Goal: Information Seeking & Learning: Learn about a topic

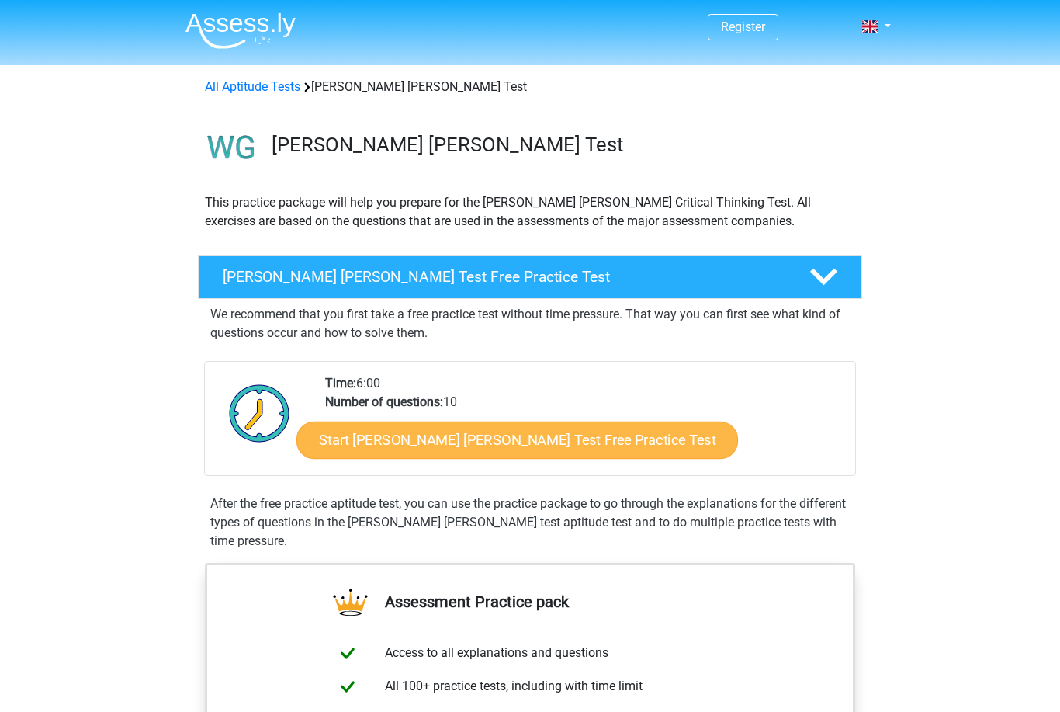
click at [523, 429] on link "Start Watson Glaser Test Free Practice Test" at bounding box center [517, 439] width 442 height 37
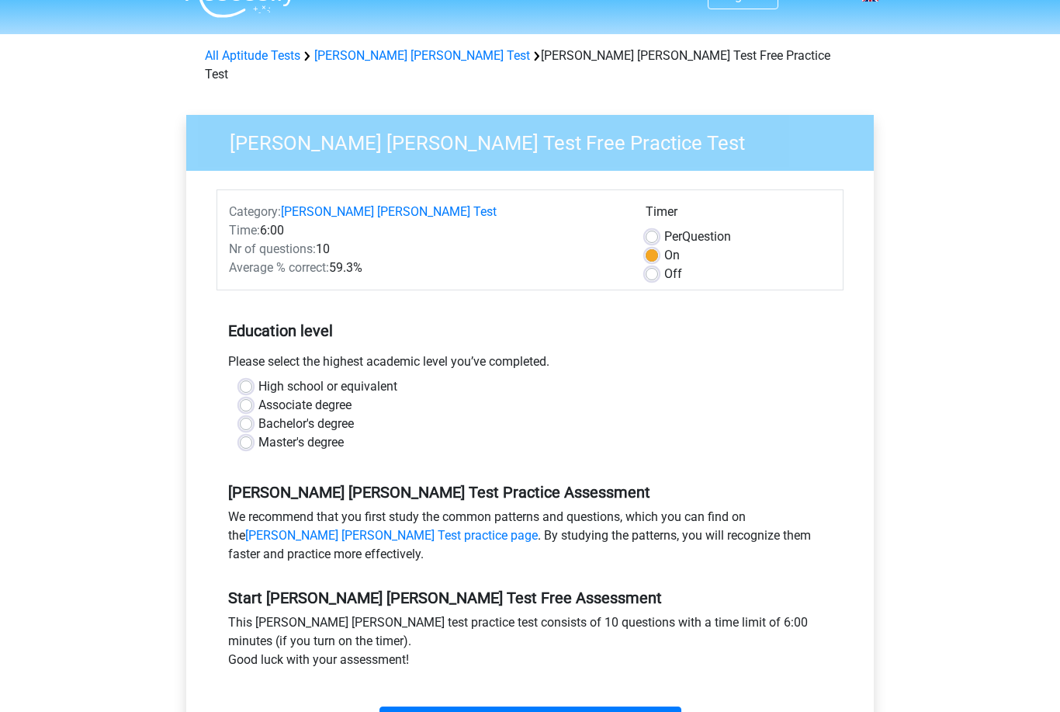
scroll to position [154, 0]
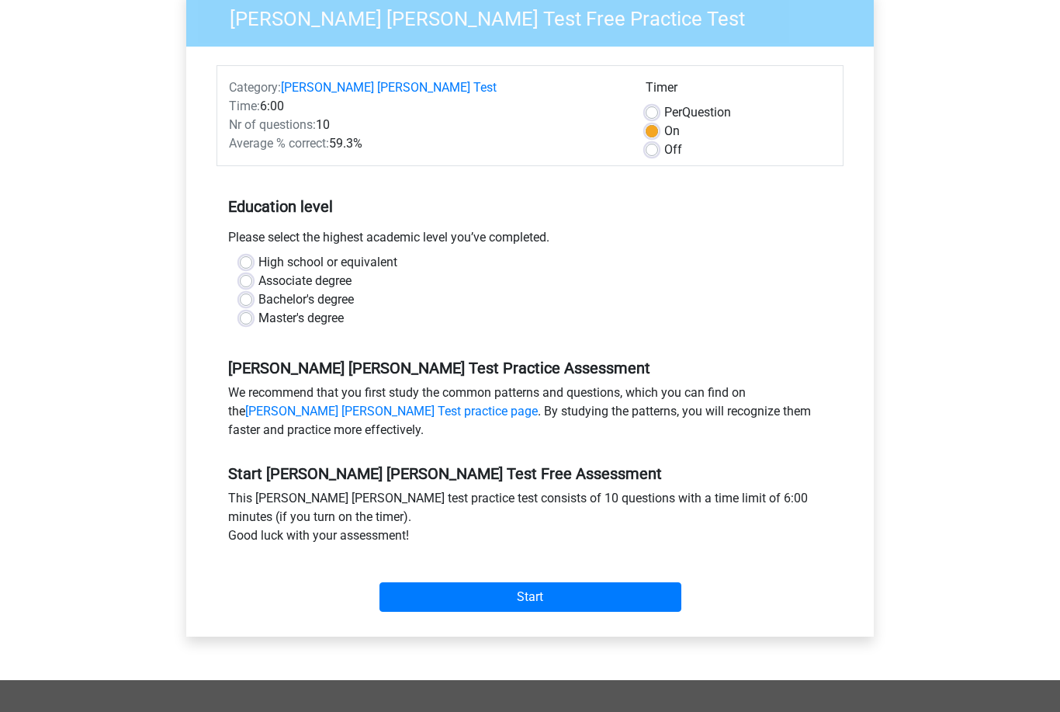
click at [258, 310] on label "Master's degree" at bounding box center [300, 319] width 85 height 19
click at [243, 310] on input "Master's degree" at bounding box center [246, 318] width 12 height 16
radio input "true"
click at [569, 583] on input "Start" at bounding box center [530, 597] width 302 height 29
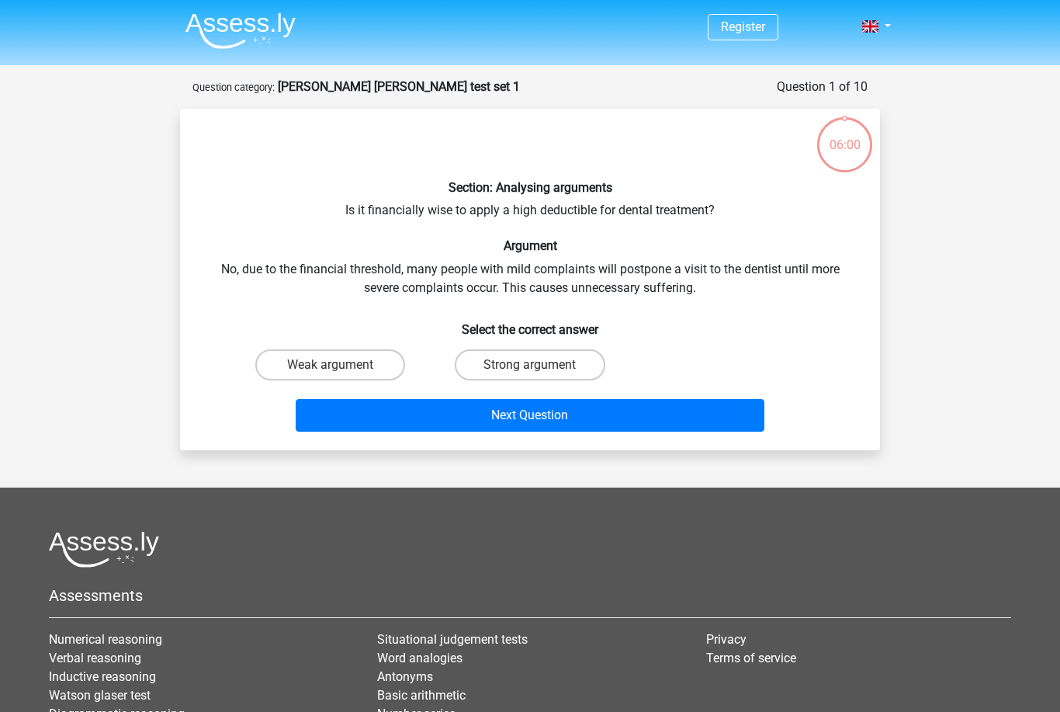
scroll to position [5, 0]
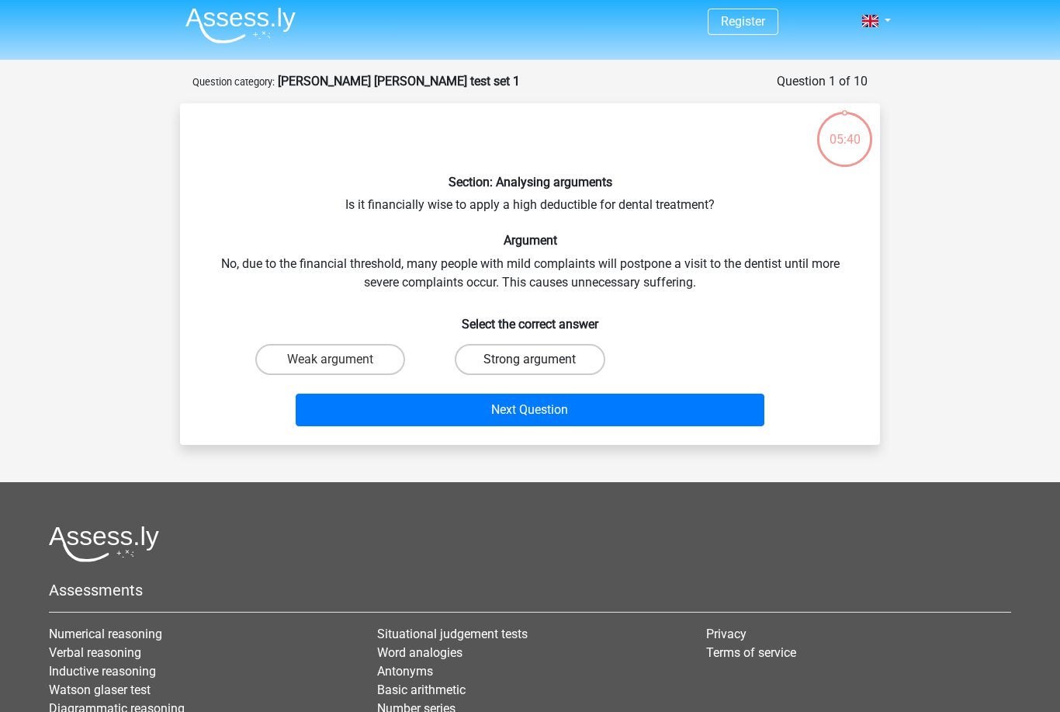
click at [552, 361] on label "Strong argument" at bounding box center [530, 359] width 150 height 31
click at [540, 361] on input "Strong argument" at bounding box center [535, 364] width 10 height 10
radio input "true"
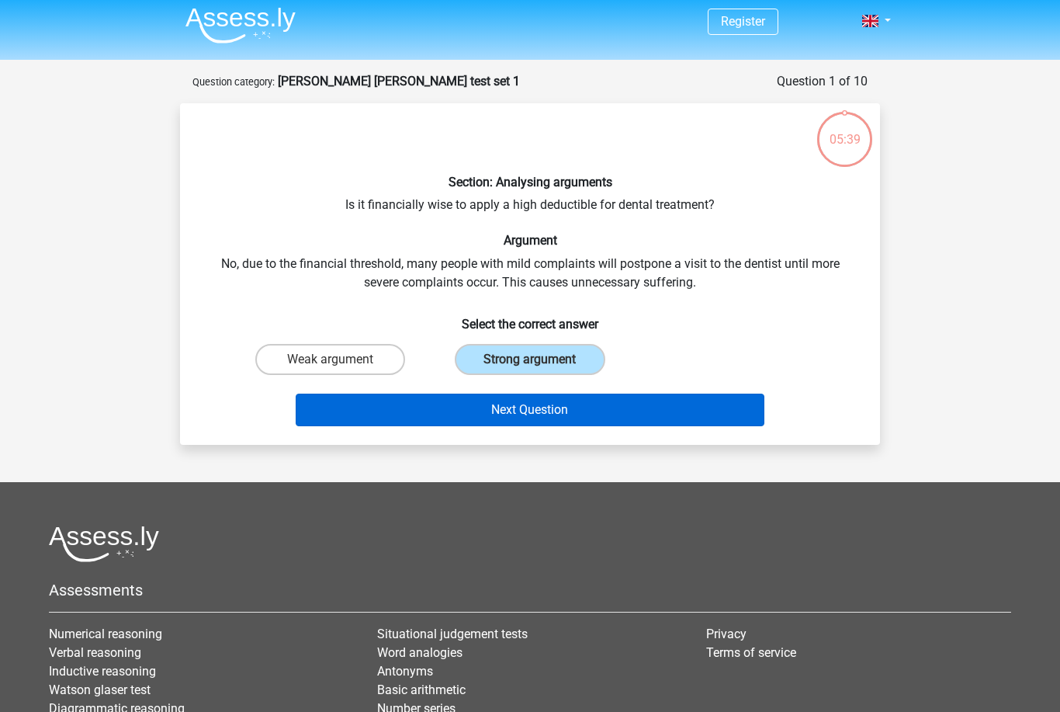
click at [622, 417] on button "Next Question" at bounding box center [530, 409] width 469 height 33
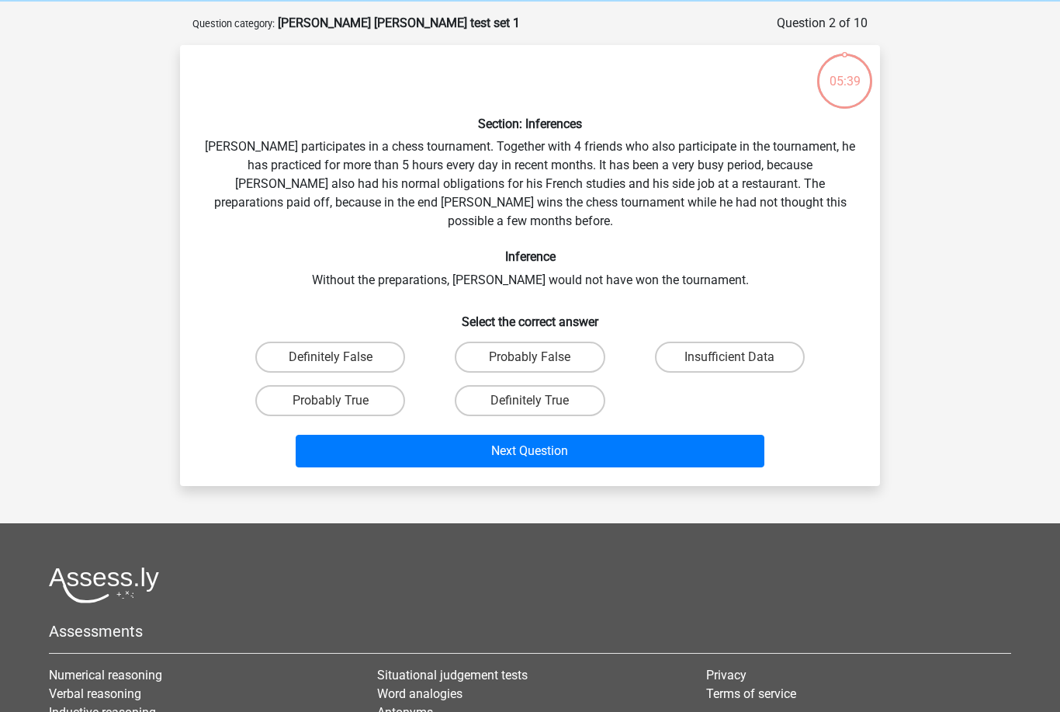
scroll to position [78, 0]
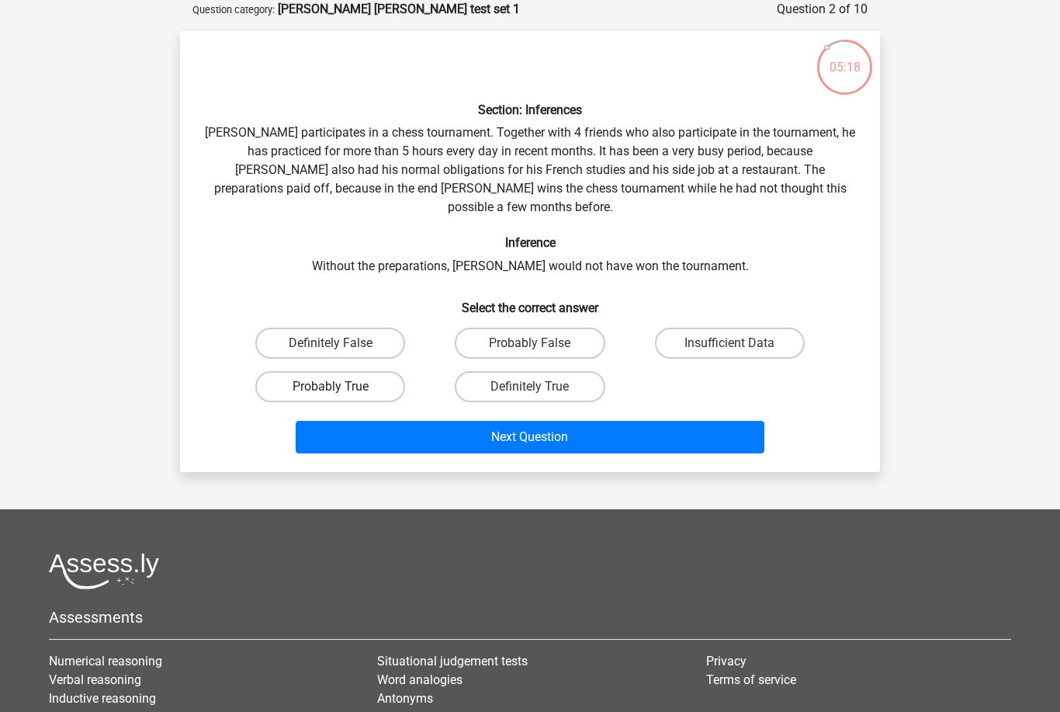
click at [351, 371] on label "Probably True" at bounding box center [330, 386] width 150 height 31
click at [341, 386] on input "Probably True" at bounding box center [336, 391] width 10 height 10
radio input "true"
click at [706, 428] on button "Next Question" at bounding box center [530, 437] width 469 height 33
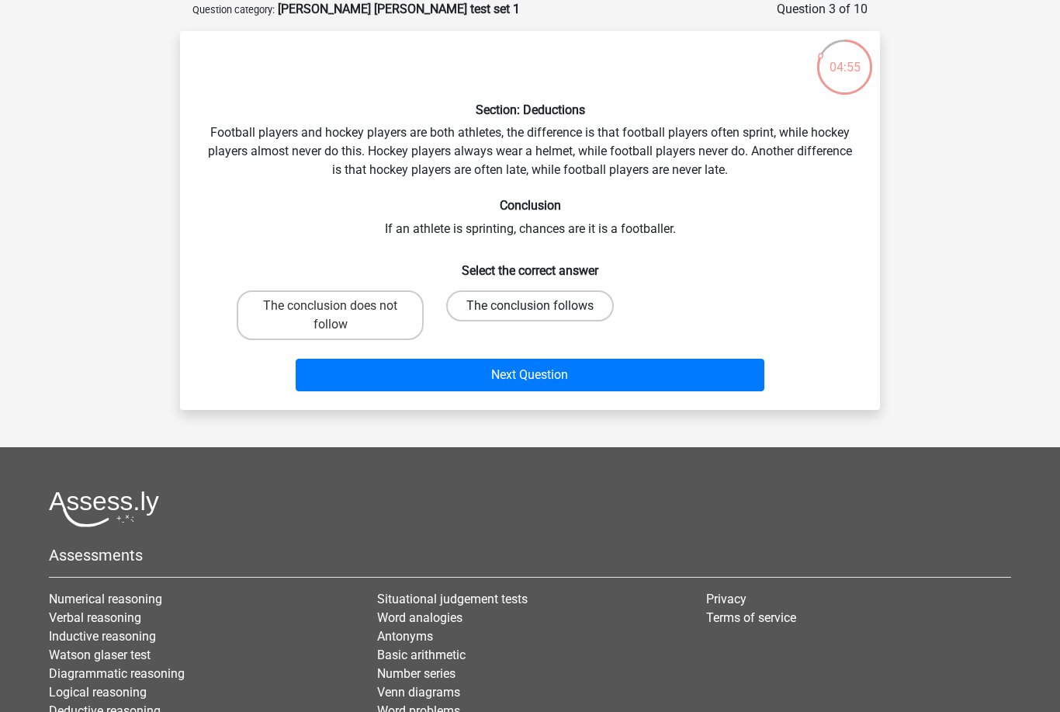
click at [579, 309] on label "The conclusion follows" at bounding box center [530, 305] width 168 height 31
click at [540, 309] on input "The conclusion follows" at bounding box center [535, 311] width 10 height 10
radio input "true"
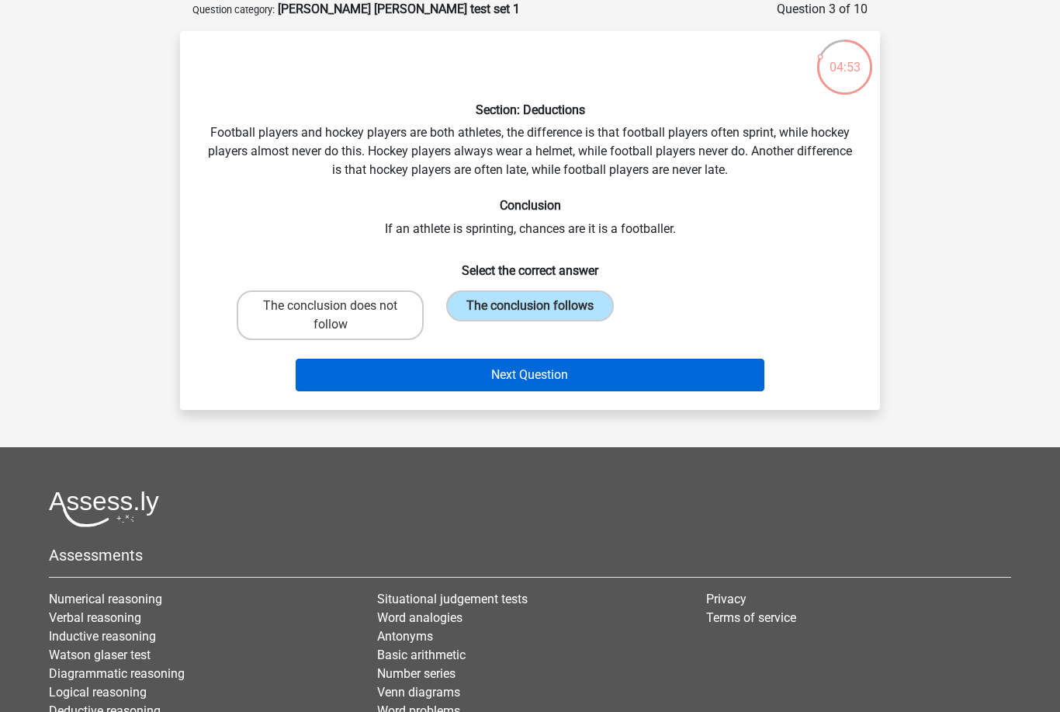
click at [643, 369] on button "Next Question" at bounding box center [530, 374] width 469 height 33
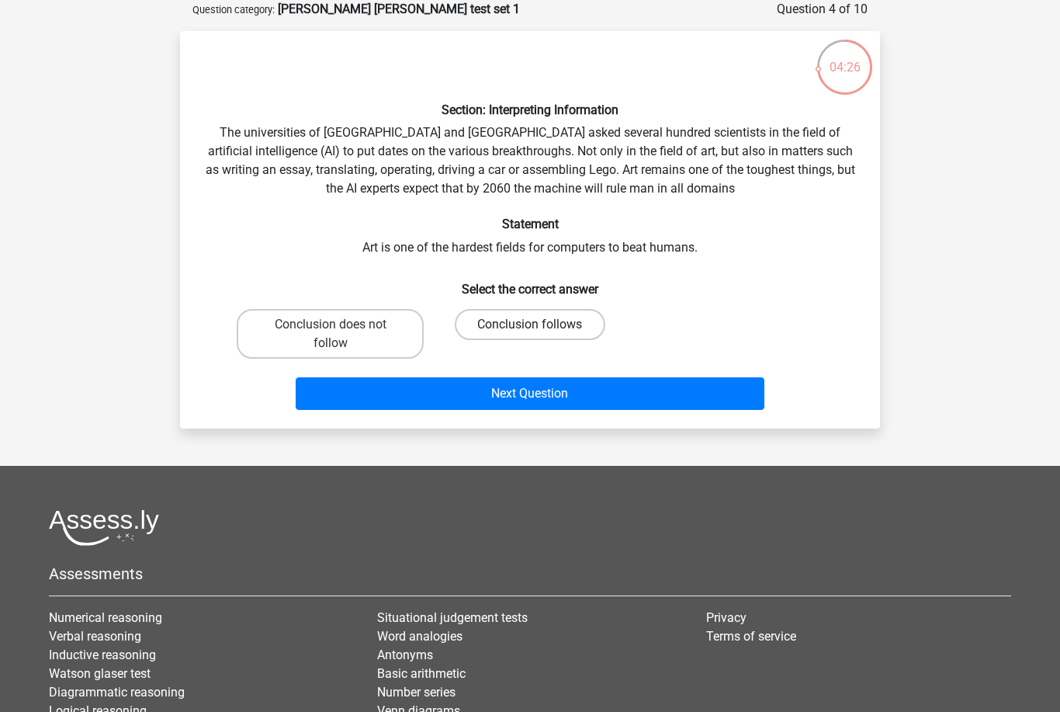
click at [572, 331] on label "Conclusion follows" at bounding box center [530, 324] width 150 height 31
click at [540, 331] on input "Conclusion follows" at bounding box center [535, 329] width 10 height 10
radio input "true"
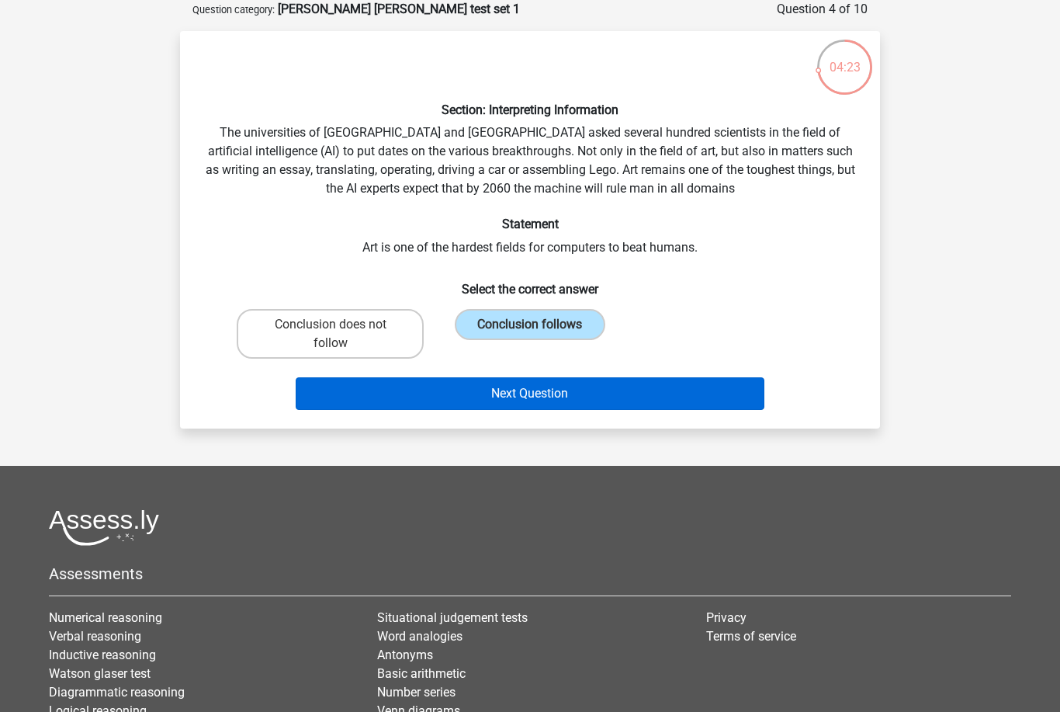
click at [655, 390] on button "Next Question" at bounding box center [530, 393] width 469 height 33
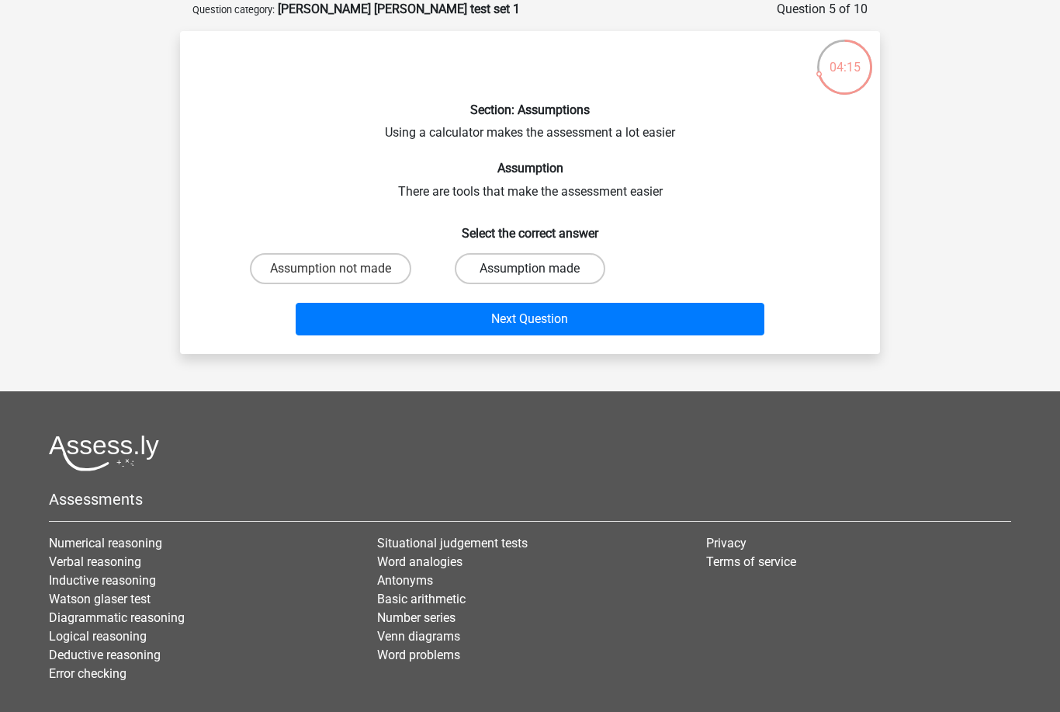
click at [568, 259] on label "Assumption made" at bounding box center [530, 268] width 150 height 31
click at [540, 268] on input "Assumption made" at bounding box center [535, 273] width 10 height 10
radio input "true"
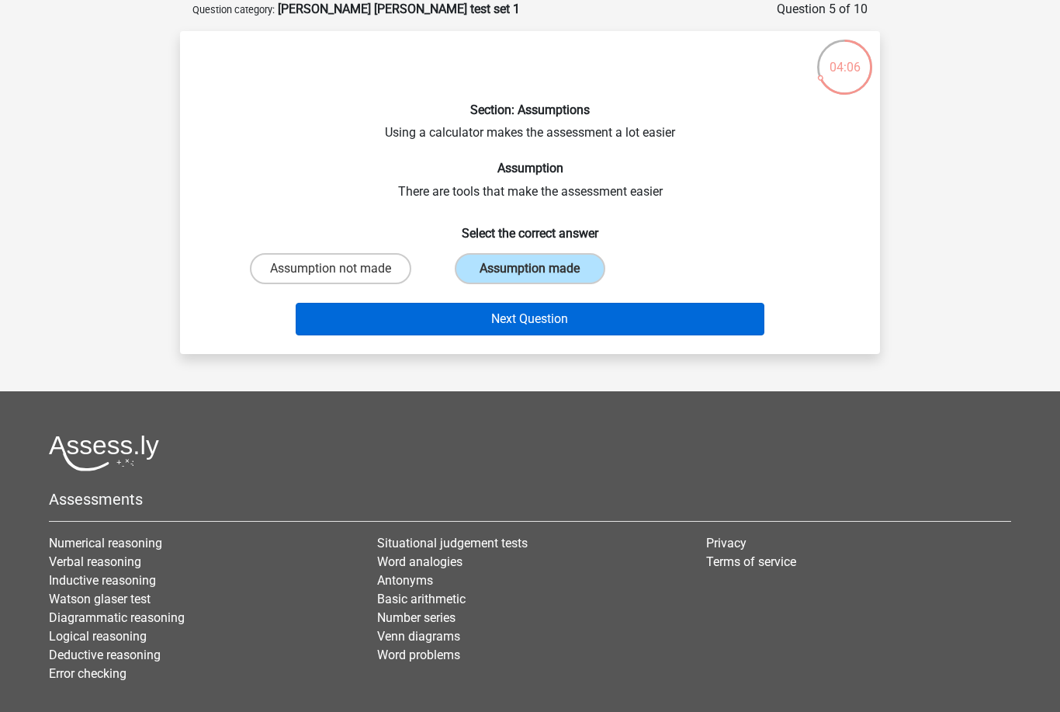
click at [555, 320] on button "Next Question" at bounding box center [530, 319] width 469 height 33
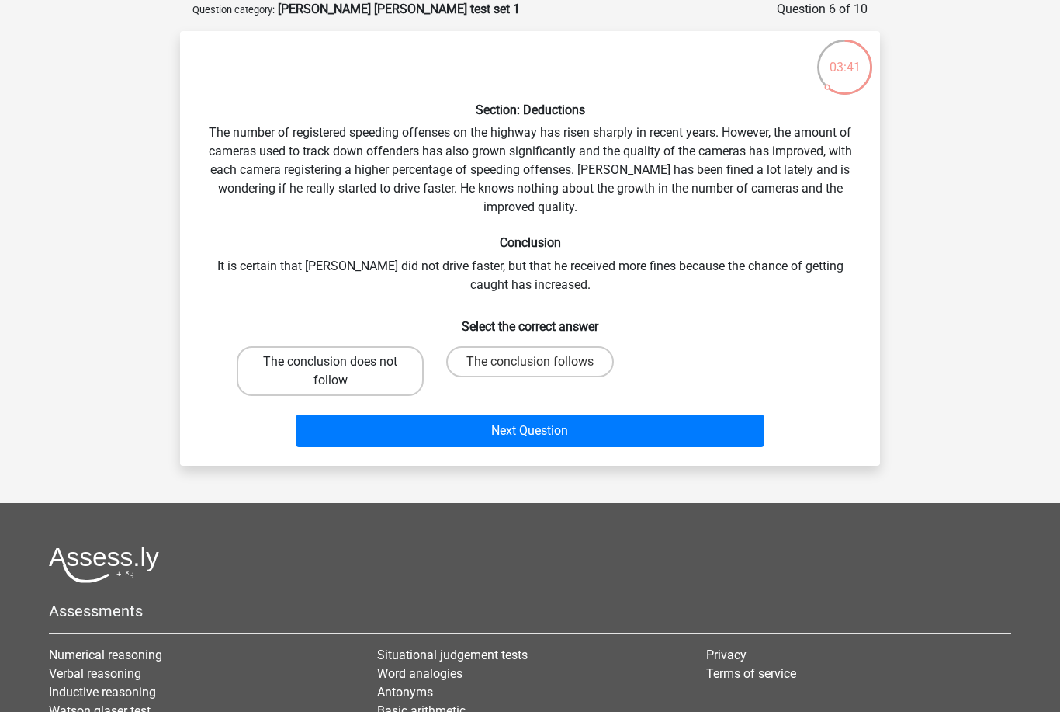
click at [347, 363] on label "The conclusion does not follow" at bounding box center [330, 371] width 187 height 50
click at [341, 363] on input "The conclusion does not follow" at bounding box center [336, 367] width 10 height 10
radio input "true"
click at [558, 476] on div "Register Nederlands English" at bounding box center [530, 417] width 1060 height 990
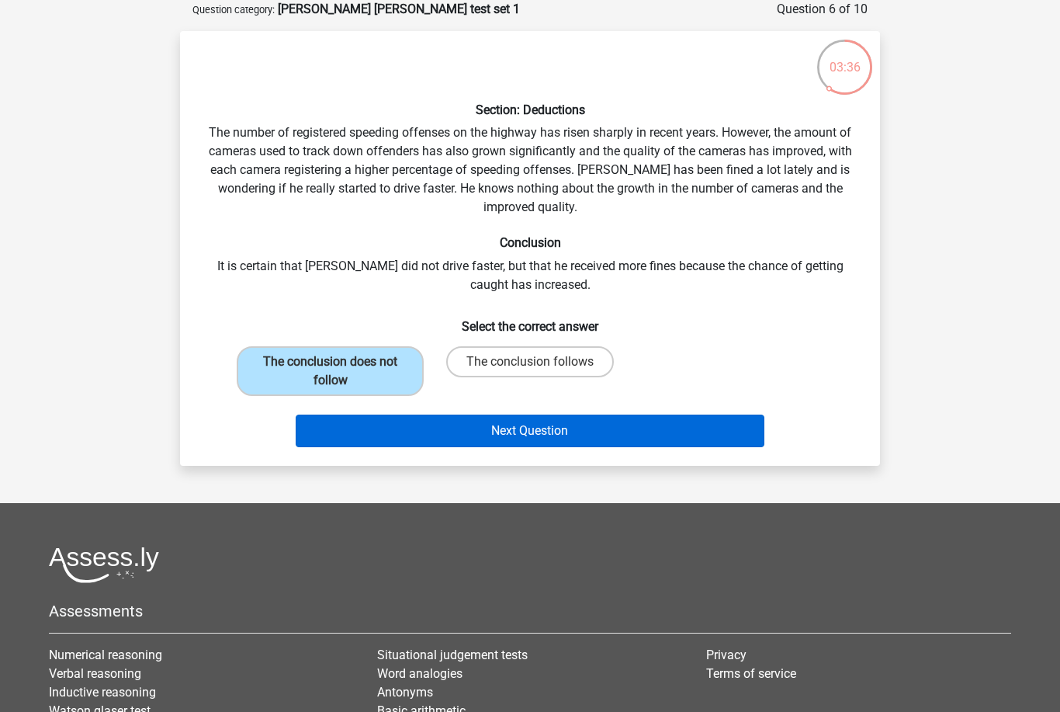
click at [578, 428] on button "Next Question" at bounding box center [530, 430] width 469 height 33
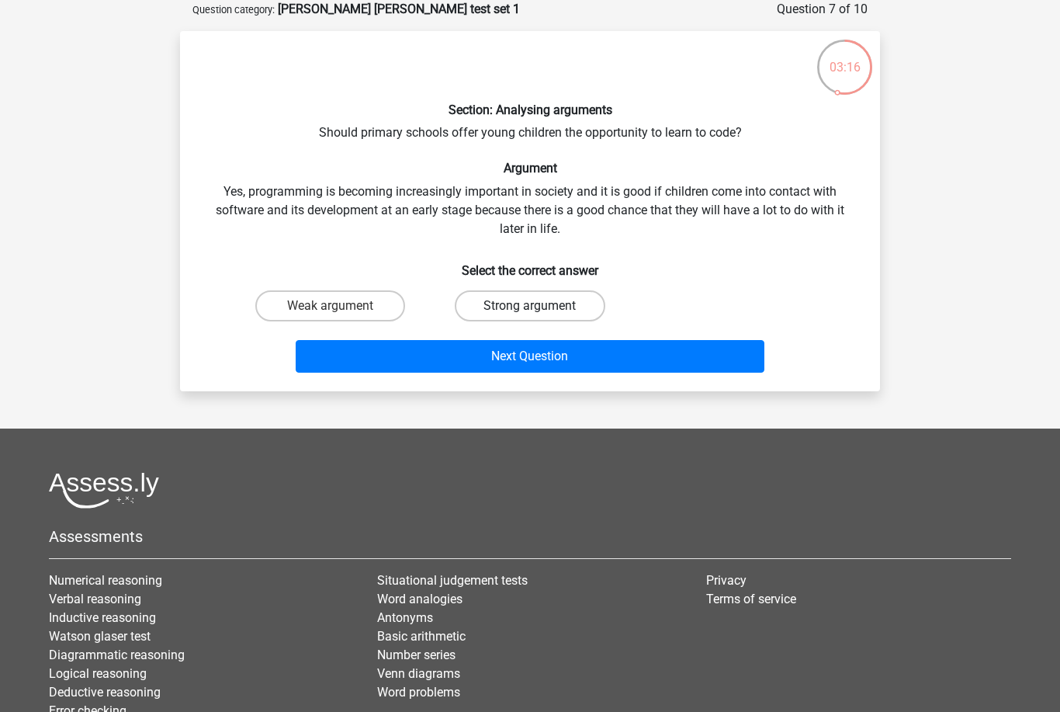
click at [516, 300] on label "Strong argument" at bounding box center [530, 305] width 150 height 31
click at [530, 306] on input "Strong argument" at bounding box center [535, 311] width 10 height 10
radio input "true"
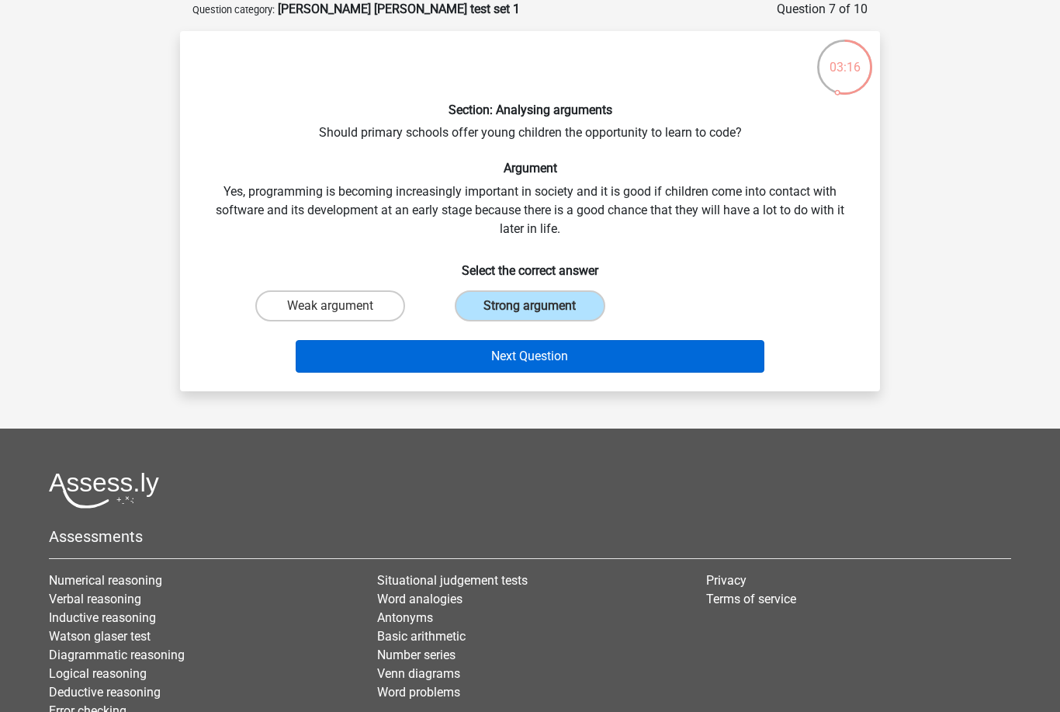
click at [506, 358] on button "Next Question" at bounding box center [530, 356] width 469 height 33
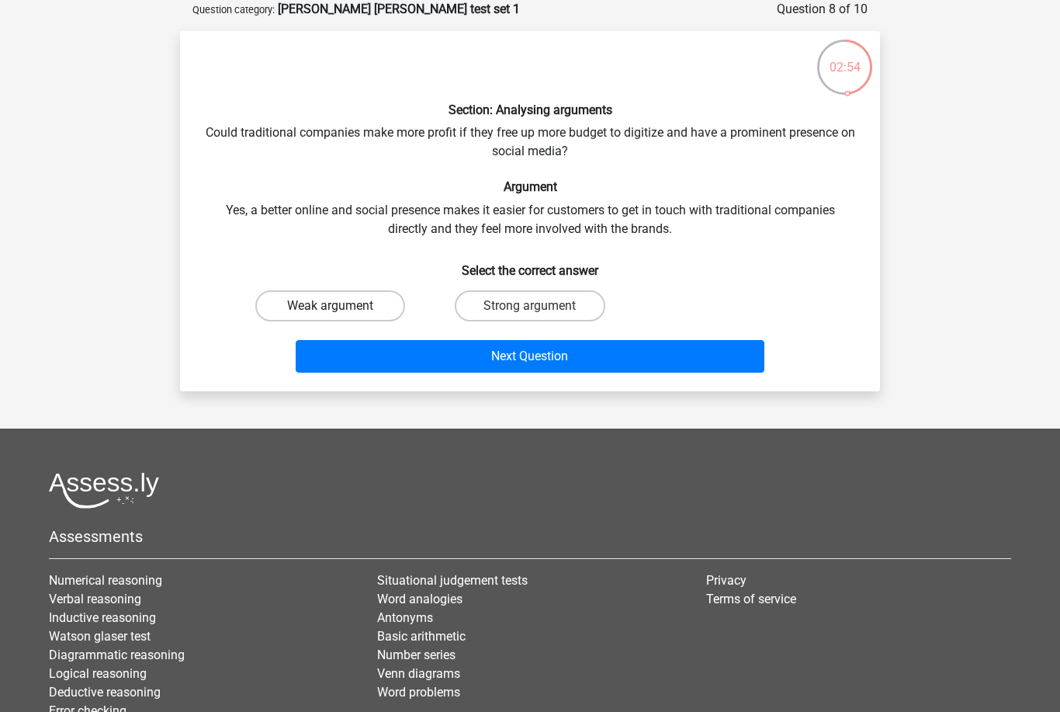
click at [313, 307] on label "Weak argument" at bounding box center [330, 305] width 150 height 31
click at [331, 307] on input "Weak argument" at bounding box center [336, 311] width 10 height 10
radio input "true"
click at [338, 333] on div "Next Question" at bounding box center [530, 352] width 650 height 51
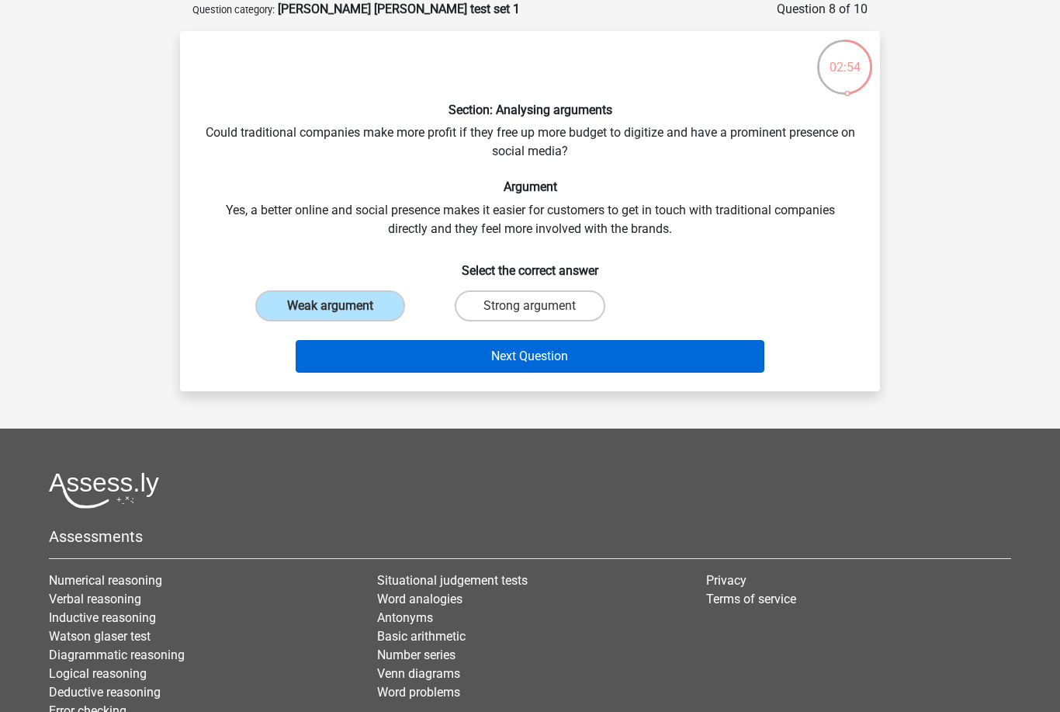
click at [325, 360] on button "Next Question" at bounding box center [530, 356] width 469 height 33
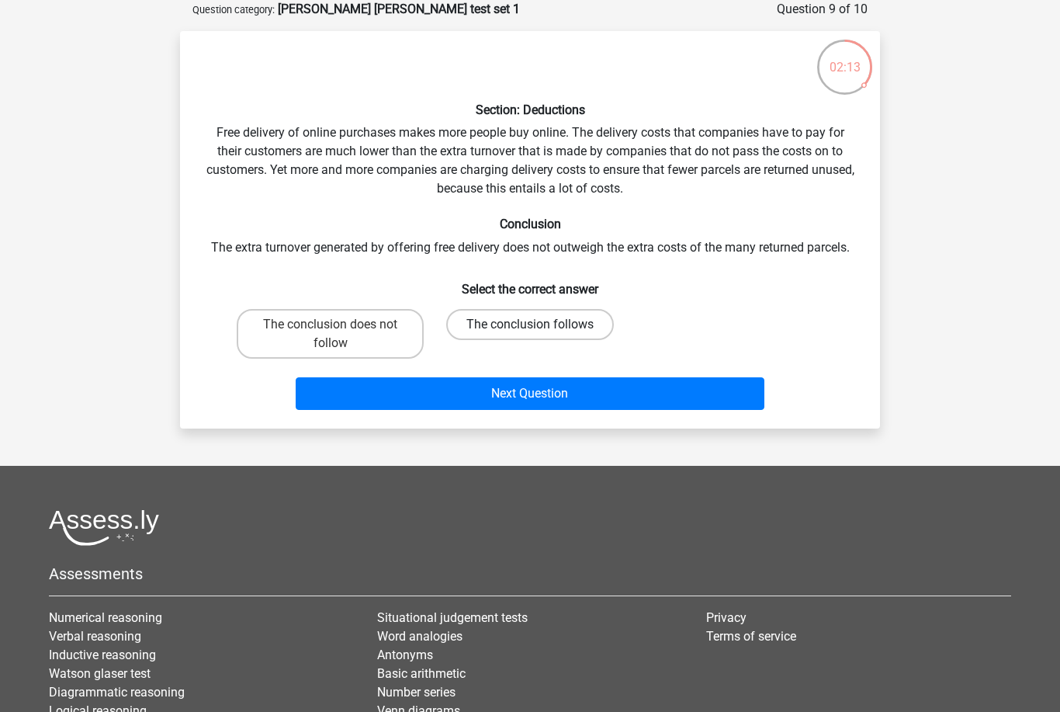
click at [591, 319] on label "The conclusion follows" at bounding box center [530, 324] width 168 height 31
click at [540, 324] on input "The conclusion follows" at bounding box center [535, 329] width 10 height 10
radio input "true"
click at [362, 338] on label "The conclusion does not follow" at bounding box center [330, 334] width 187 height 50
click at [341, 334] on input "The conclusion does not follow" at bounding box center [336, 329] width 10 height 10
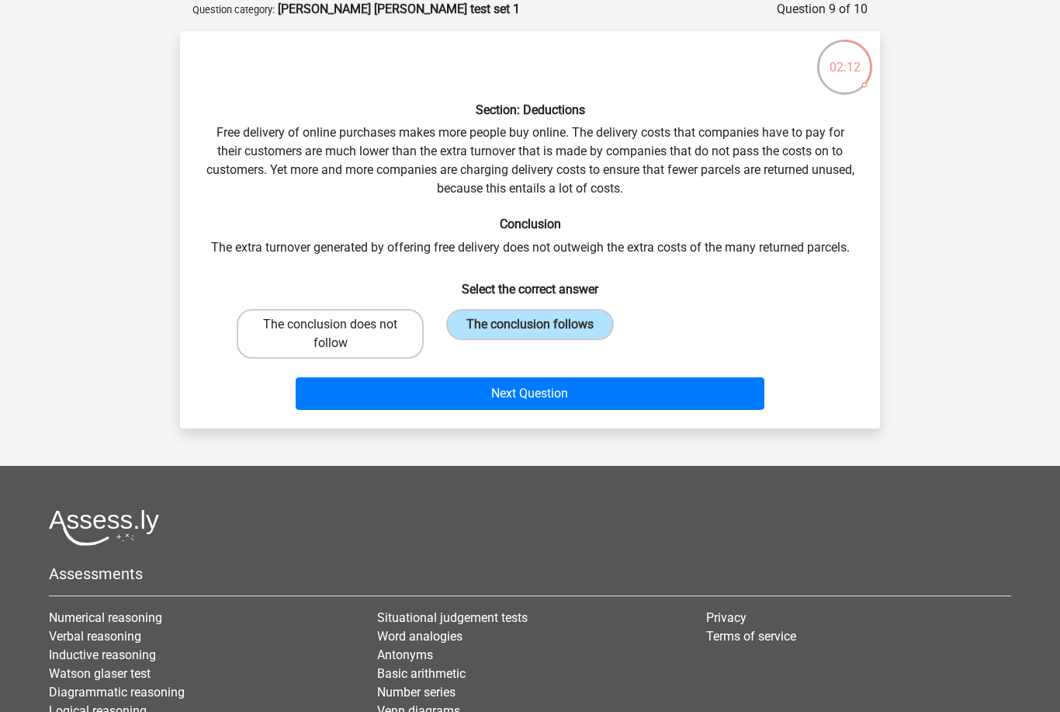
radio input "true"
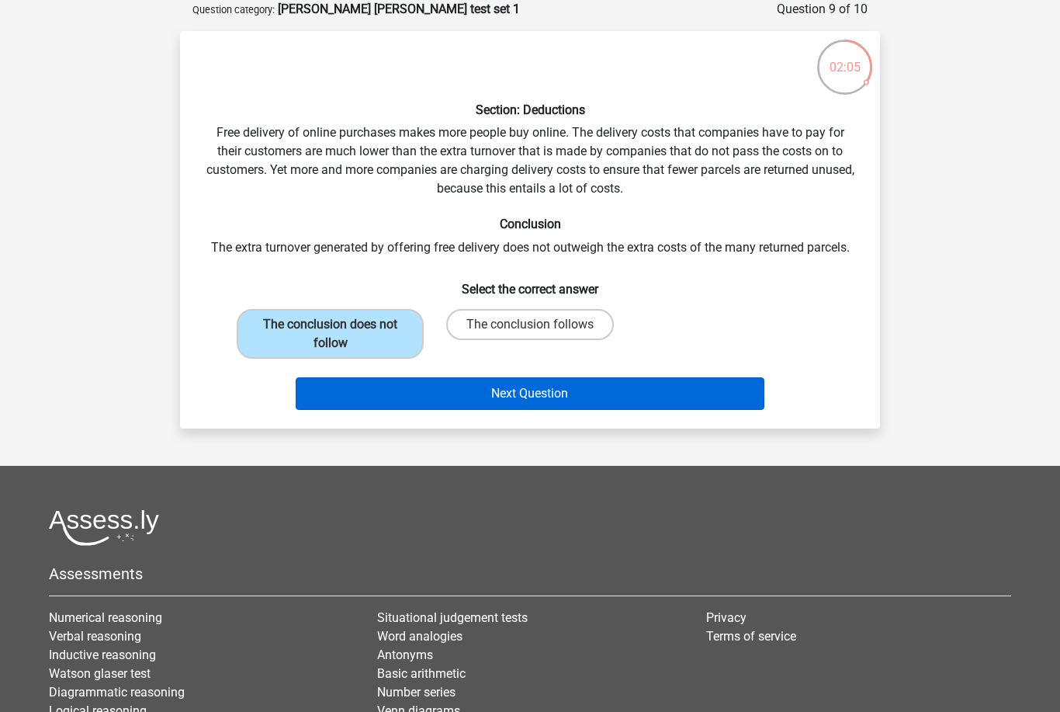
click at [600, 397] on button "Next Question" at bounding box center [530, 393] width 469 height 33
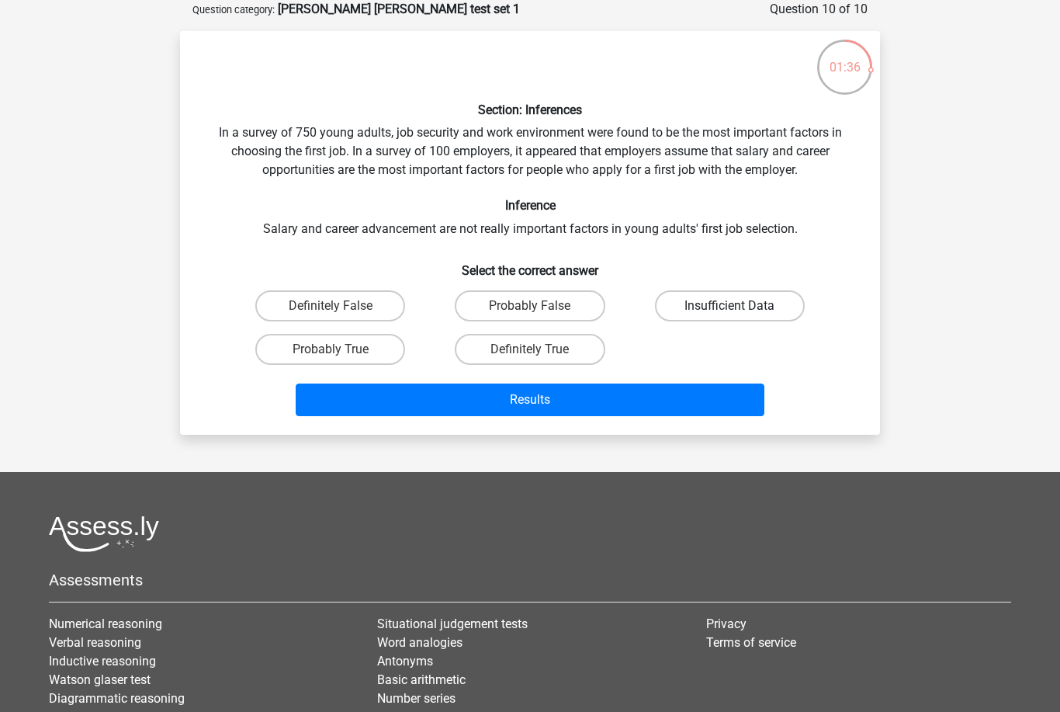
click at [777, 307] on label "Insufficient Data" at bounding box center [730, 305] width 150 height 31
click at [739, 307] on input "Insufficient Data" at bounding box center [734, 311] width 10 height 10
radio input "true"
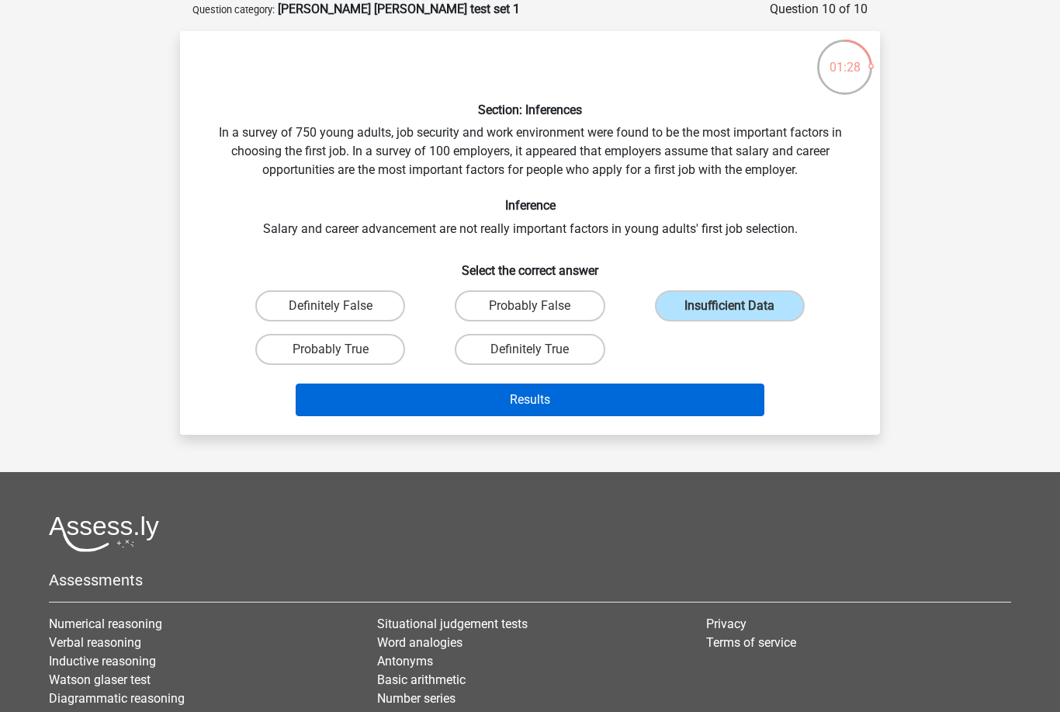
click at [670, 410] on button "Results" at bounding box center [530, 399] width 469 height 33
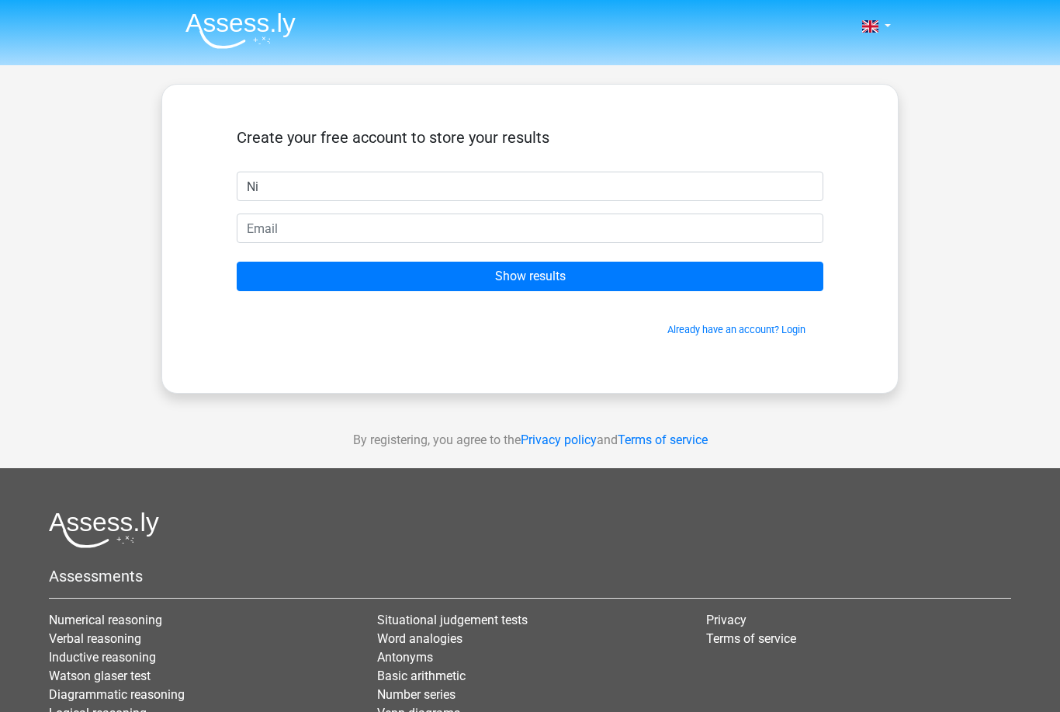
type input "N"
type input "NM"
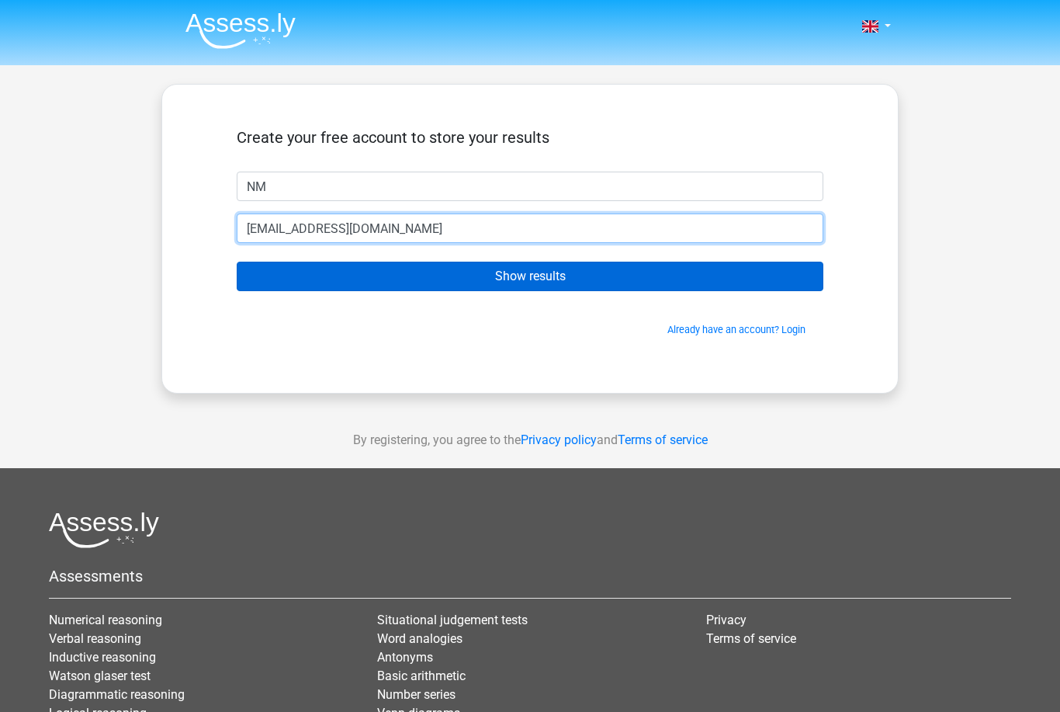
type input "nicomenze@yahoo.de"
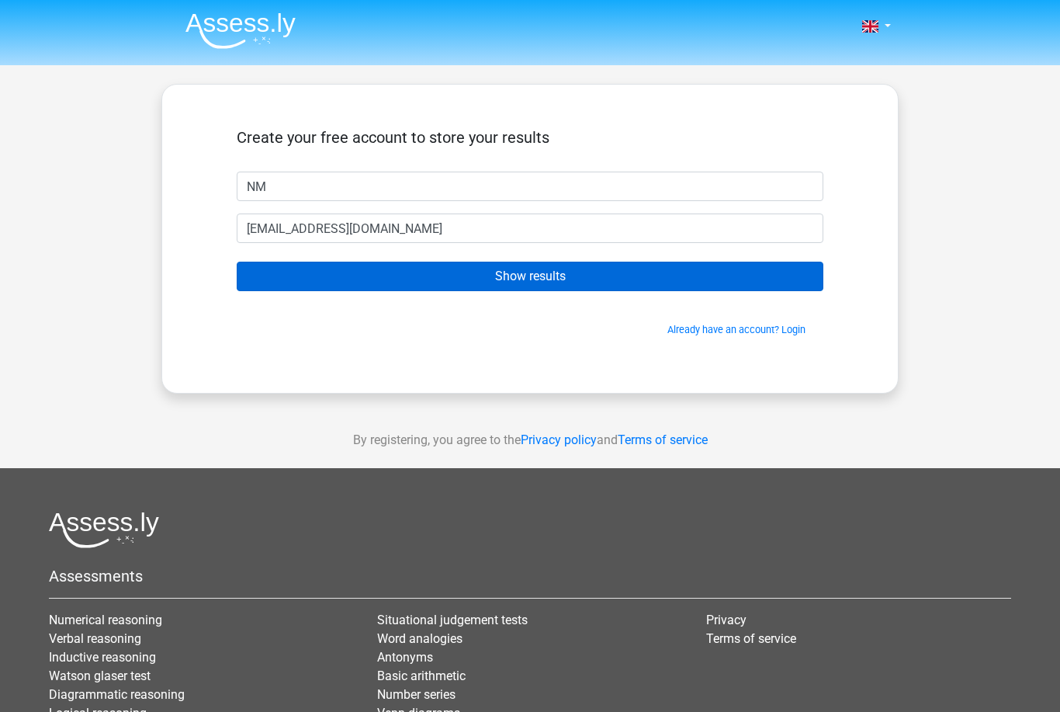
click at [599, 282] on input "Show results" at bounding box center [530, 276] width 587 height 29
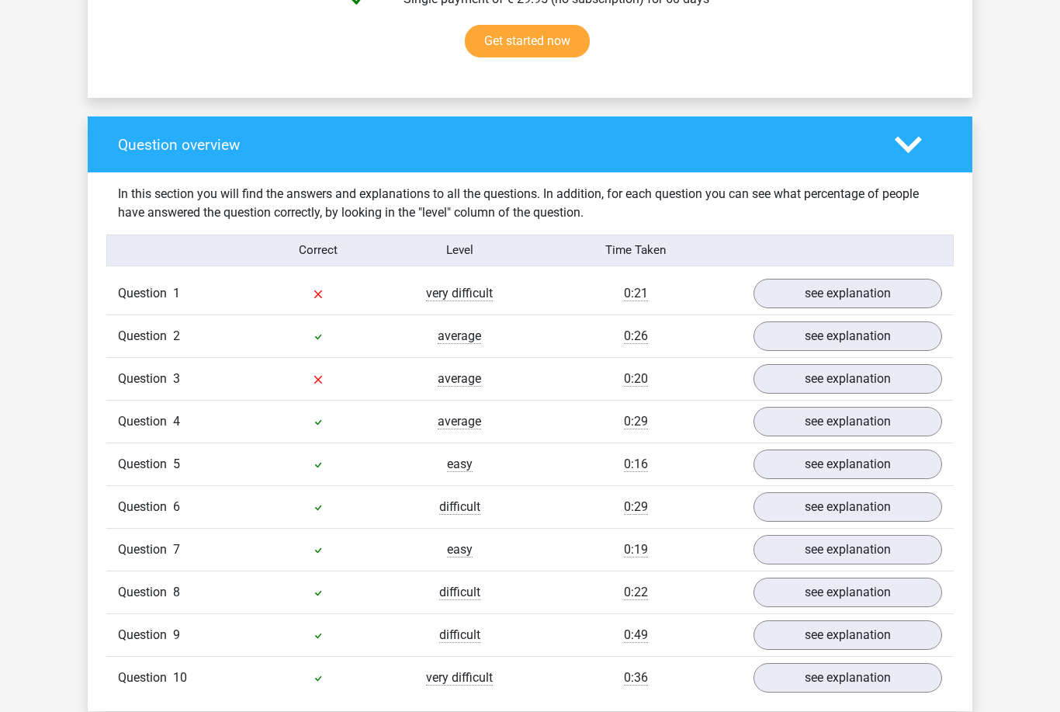
scroll to position [1077, 0]
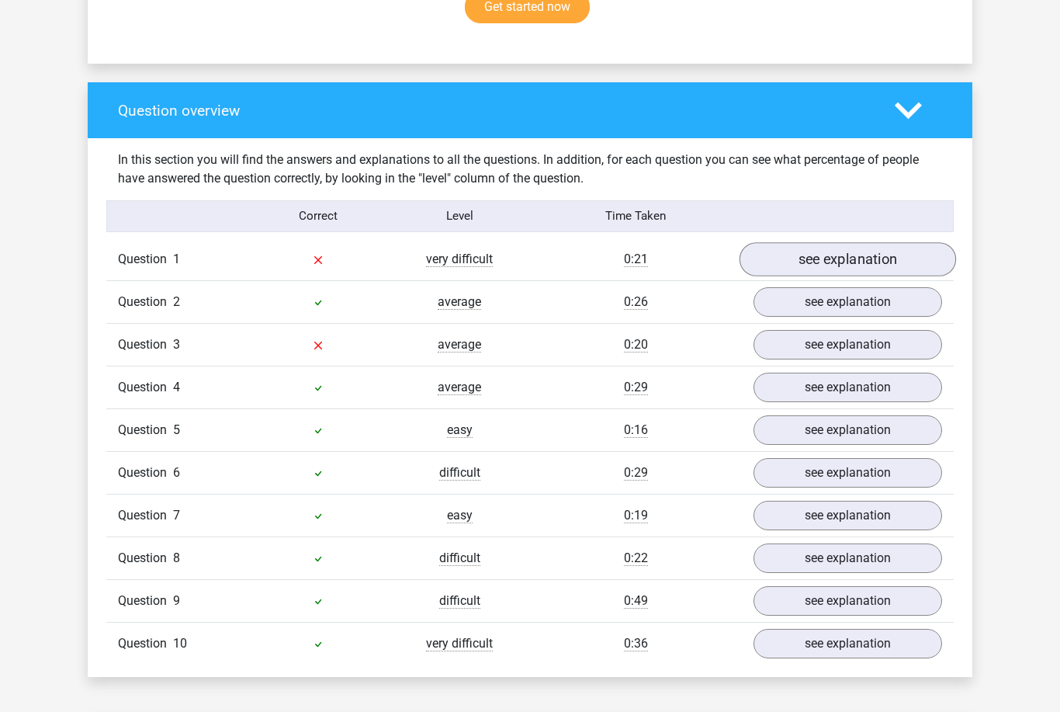
click at [887, 247] on link "see explanation" at bounding box center [847, 260] width 216 height 34
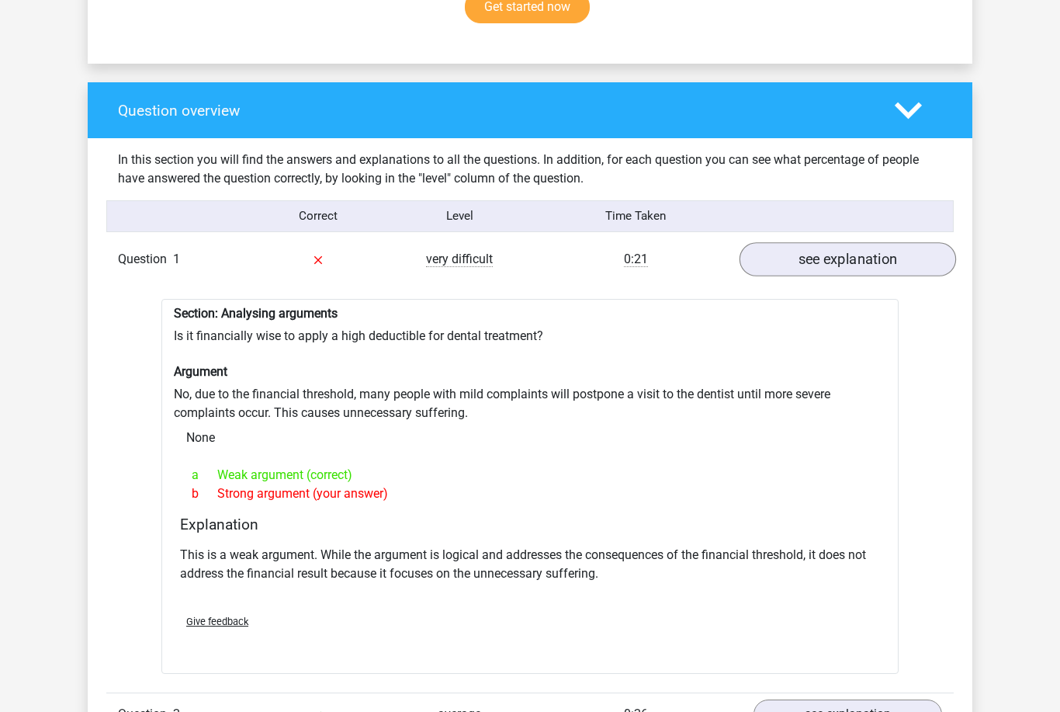
click at [901, 256] on link "see explanation" at bounding box center [847, 259] width 216 height 34
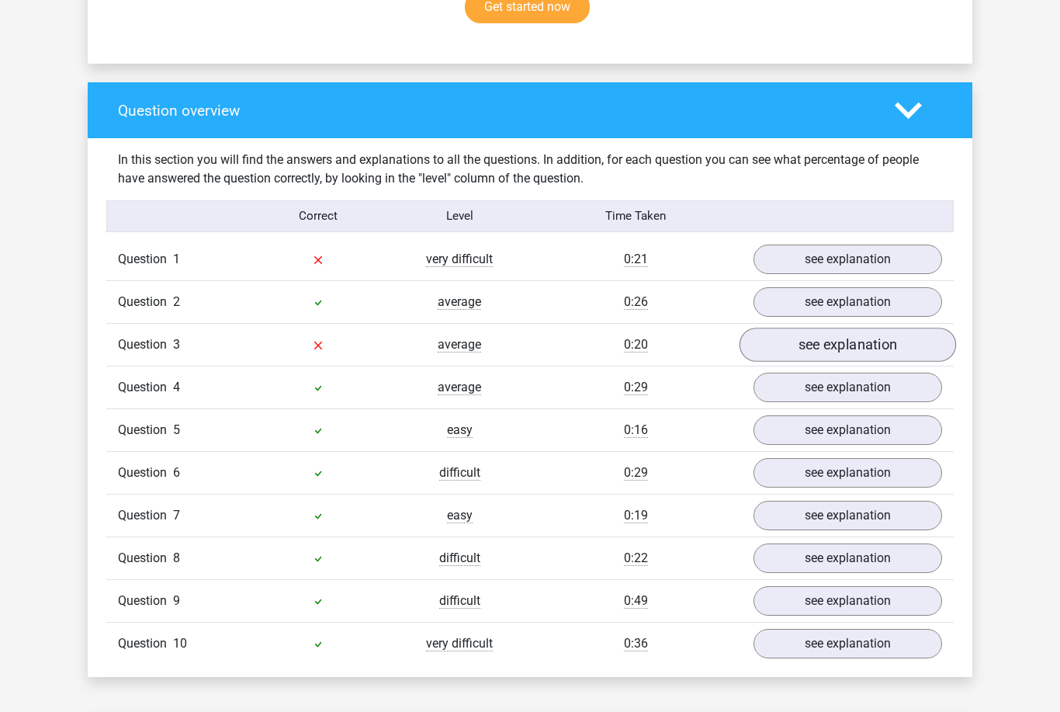
click at [898, 329] on link "see explanation" at bounding box center [847, 344] width 216 height 34
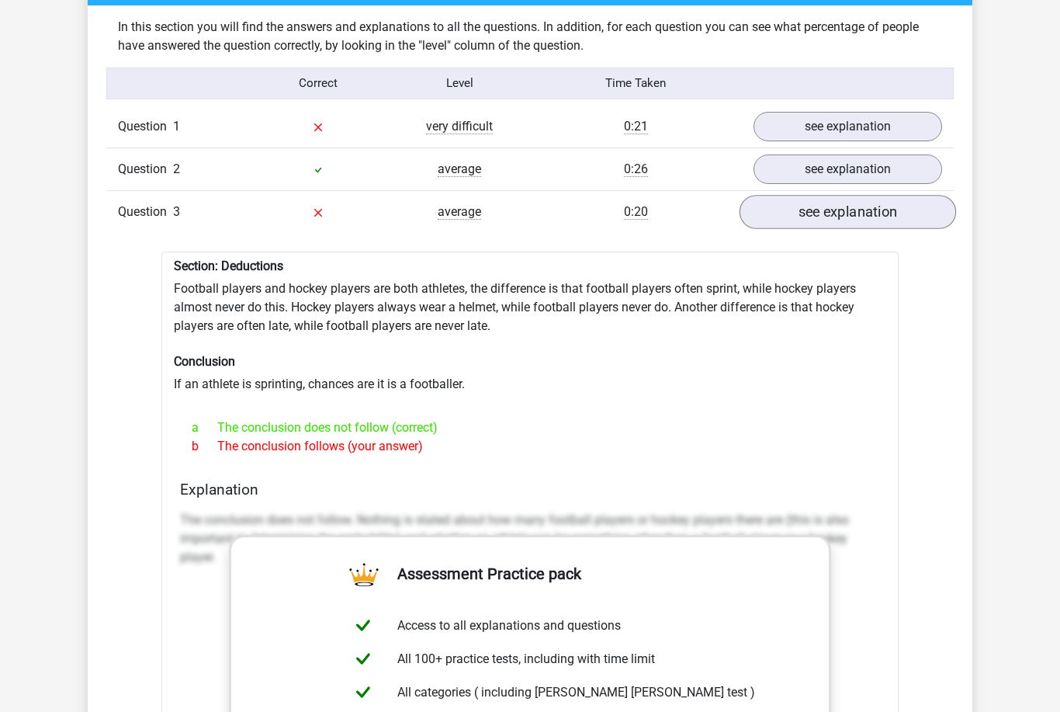
scroll to position [1202, 0]
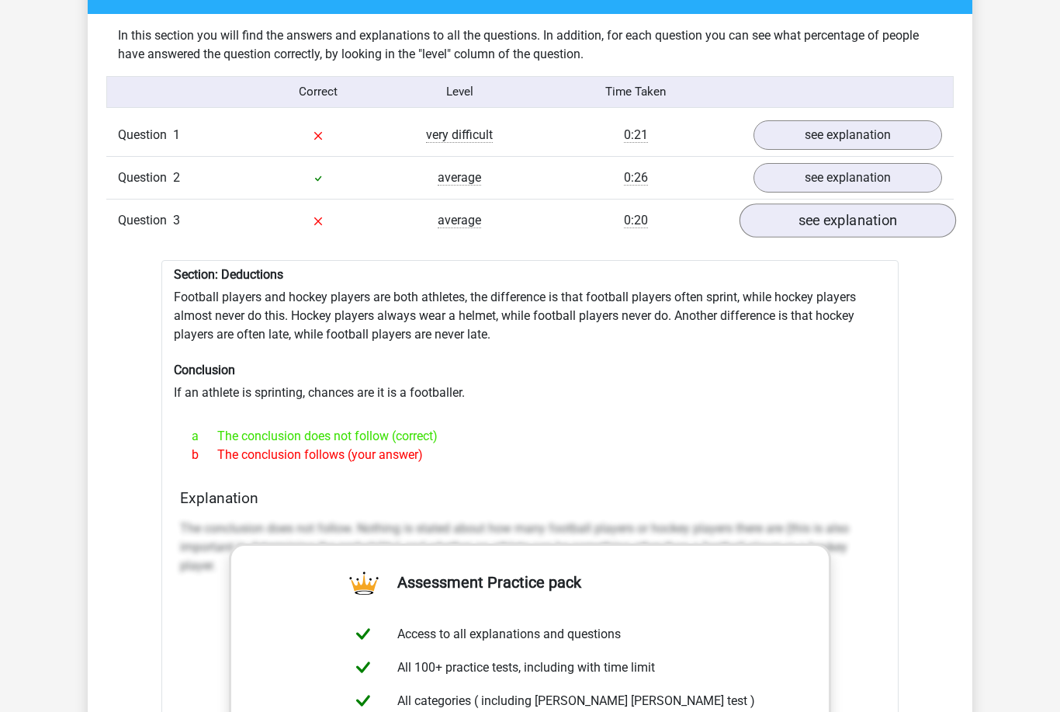
click at [898, 216] on link "see explanation" at bounding box center [847, 220] width 216 height 34
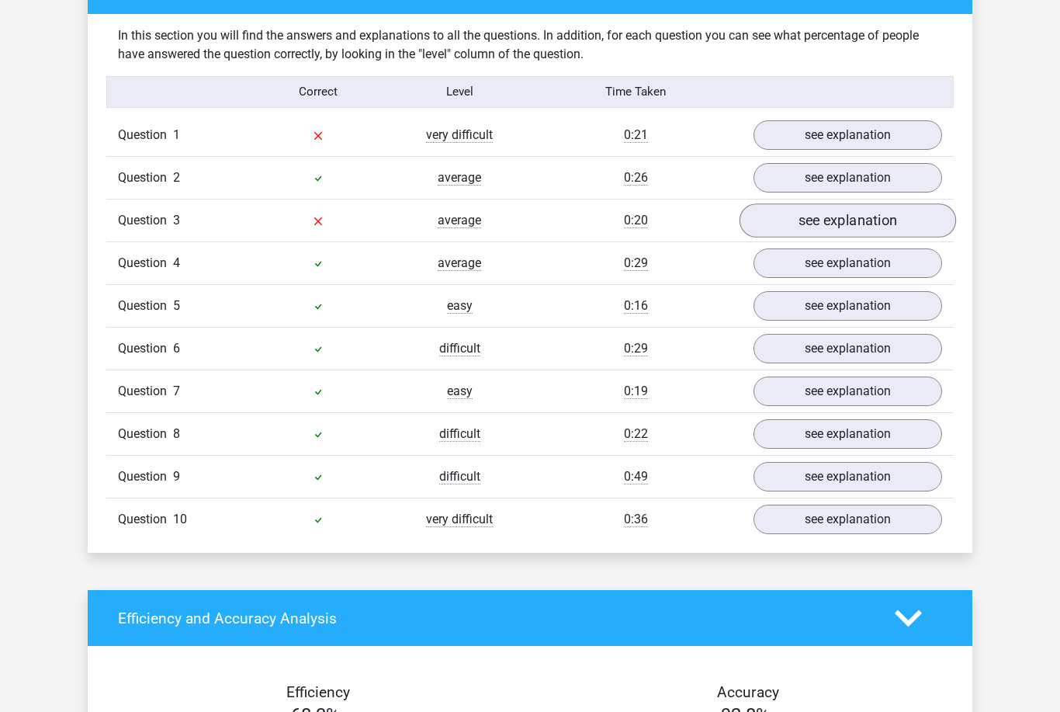
click at [900, 208] on link "see explanation" at bounding box center [847, 220] width 216 height 34
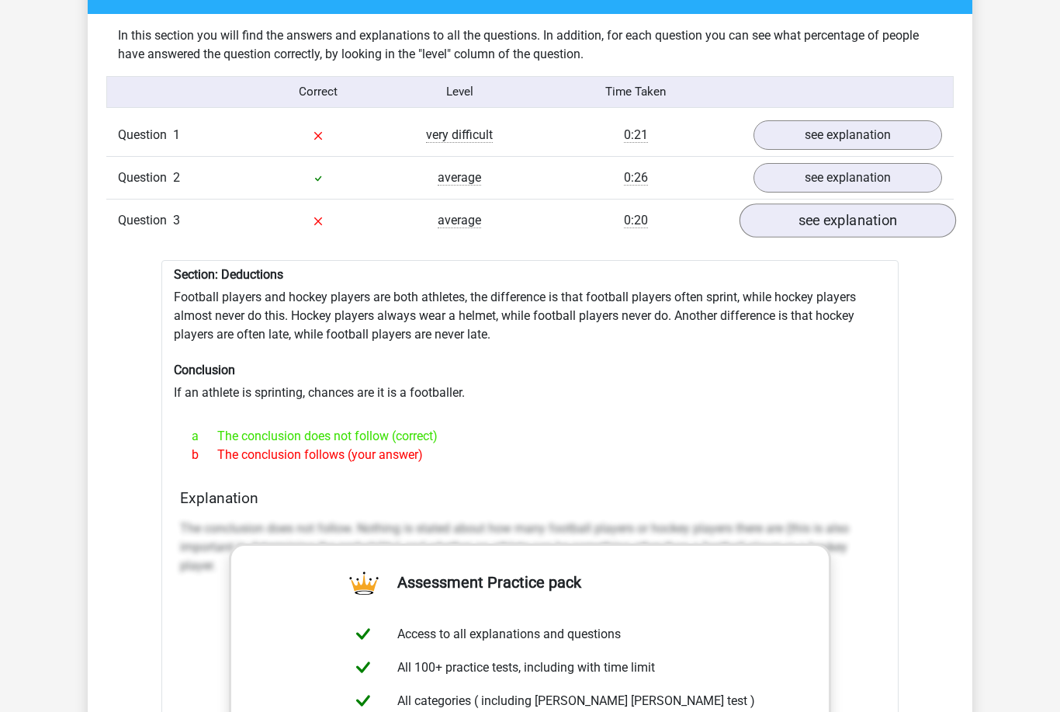
click at [916, 210] on link "see explanation" at bounding box center [847, 220] width 216 height 34
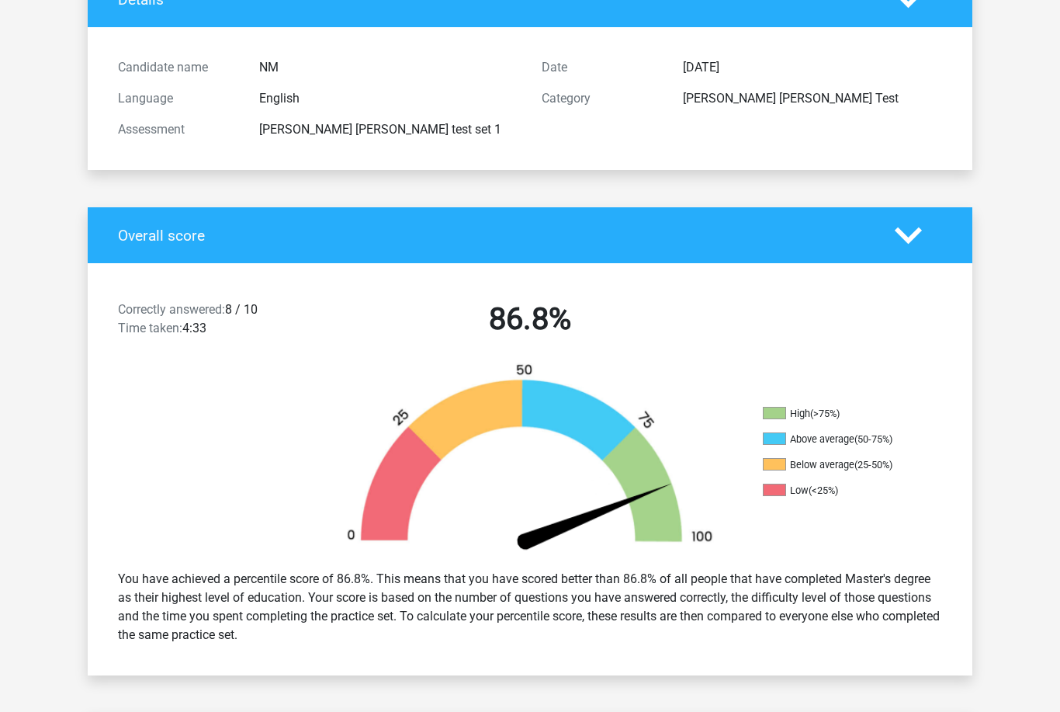
scroll to position [0, 0]
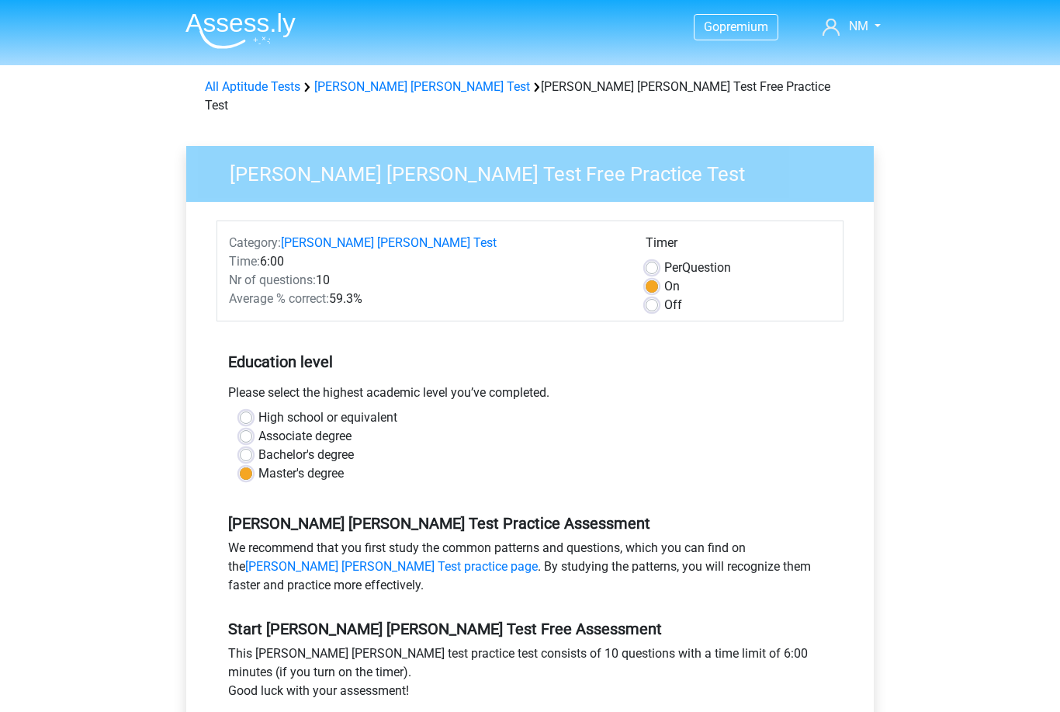
scroll to position [206, 0]
